Goal: Book appointment/travel/reservation

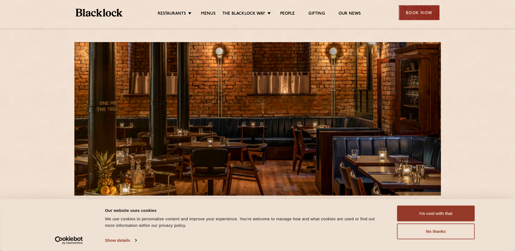
click at [415, 13] on div "Book Now" at bounding box center [419, 12] width 41 height 15
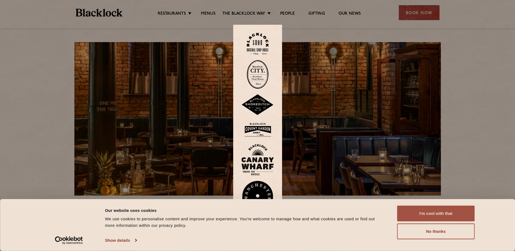
click at [432, 213] on button "I'm cool with that" at bounding box center [436, 213] width 78 height 16
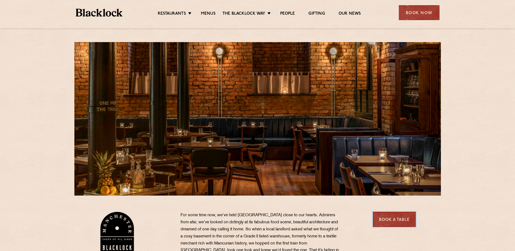
click at [382, 221] on link "Book a Table" at bounding box center [394, 219] width 43 height 15
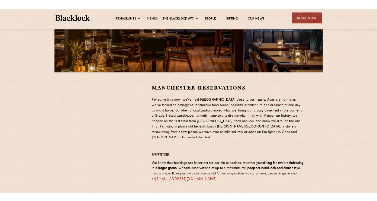
scroll to position [136, 0]
